Goal: Transaction & Acquisition: Purchase product/service

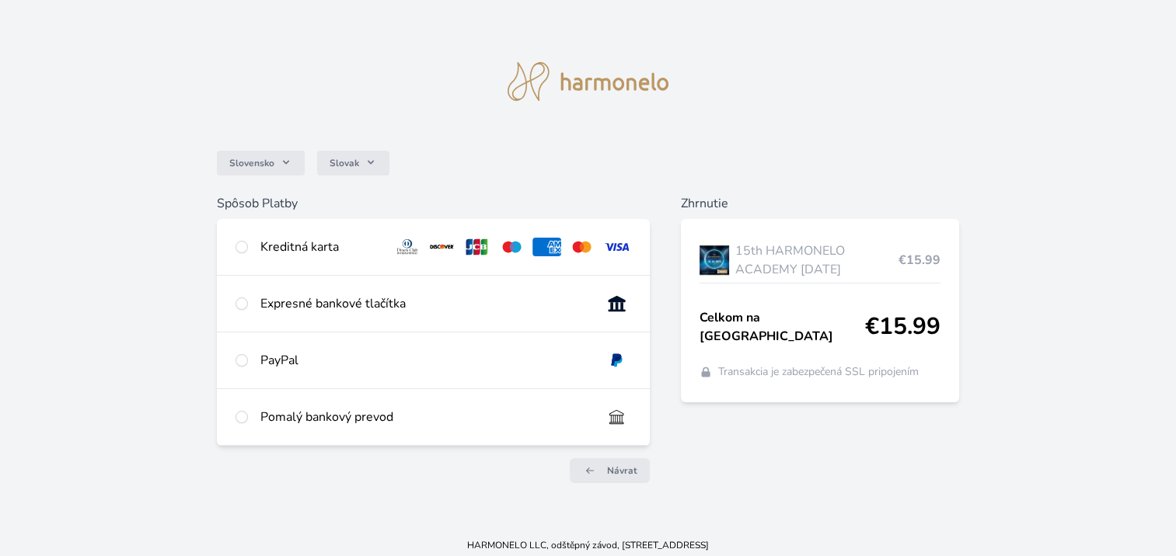
click at [314, 242] on div "Kreditná karta" at bounding box center [320, 247] width 120 height 19
radio input "true"
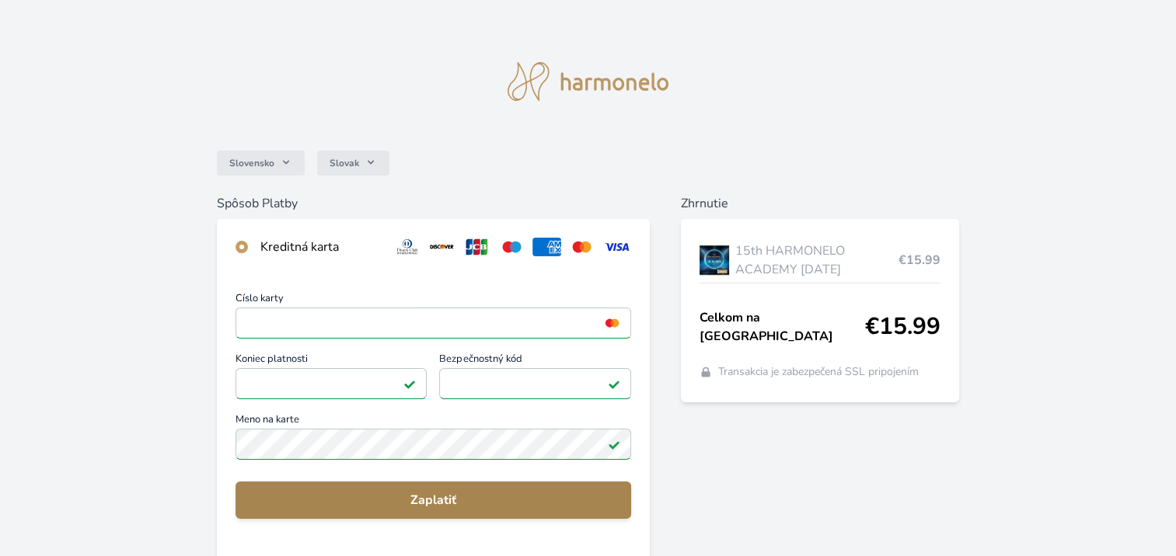
click at [573, 500] on span "Zaplatiť" at bounding box center [433, 500] width 371 height 19
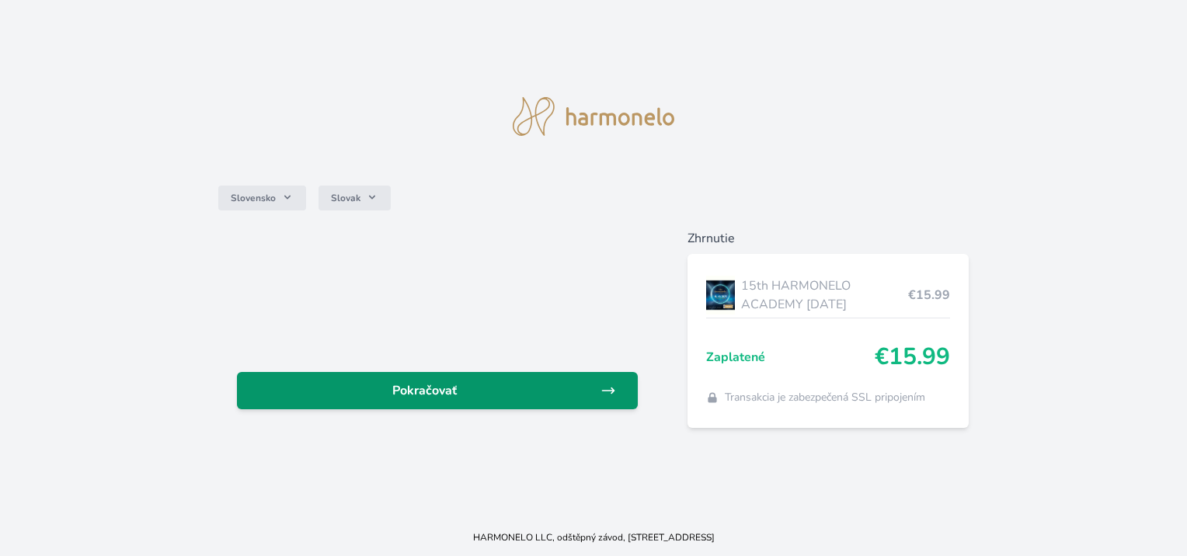
click at [413, 401] on link "Pokračovať" at bounding box center [437, 390] width 400 height 37
